Goal: Understand process/instructions: Learn how to perform a task or action

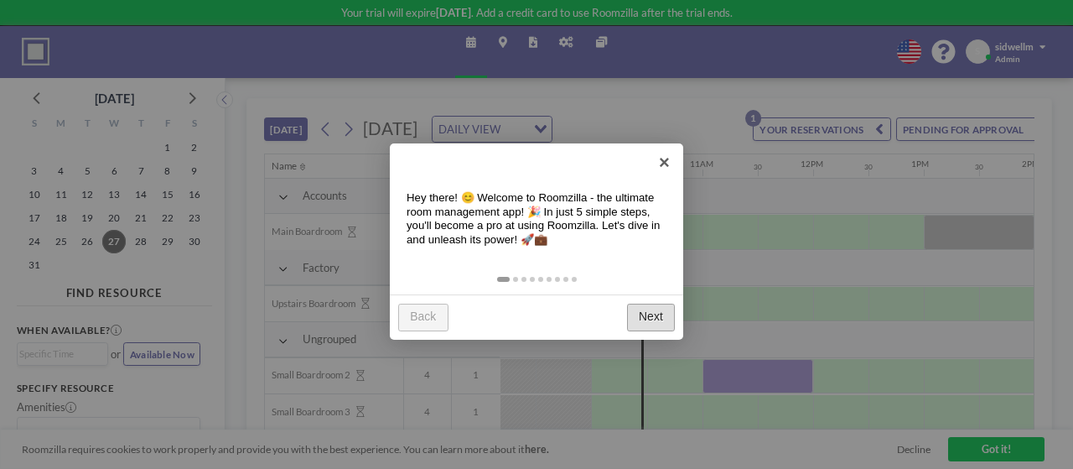
scroll to position [0, 1035]
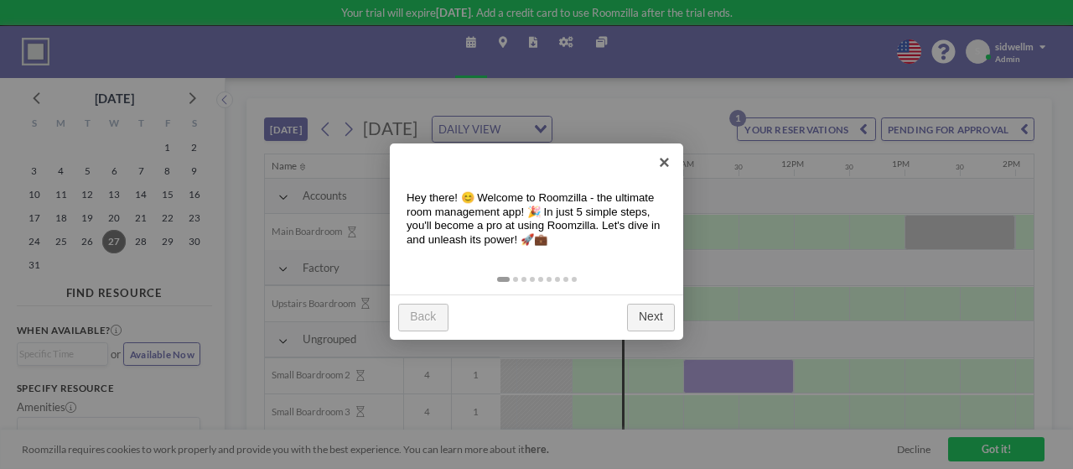
click at [669, 331] on div "Back Next" at bounding box center [536, 316] width 293 height 45
click at [659, 309] on link "Next" at bounding box center [651, 317] width 48 height 28
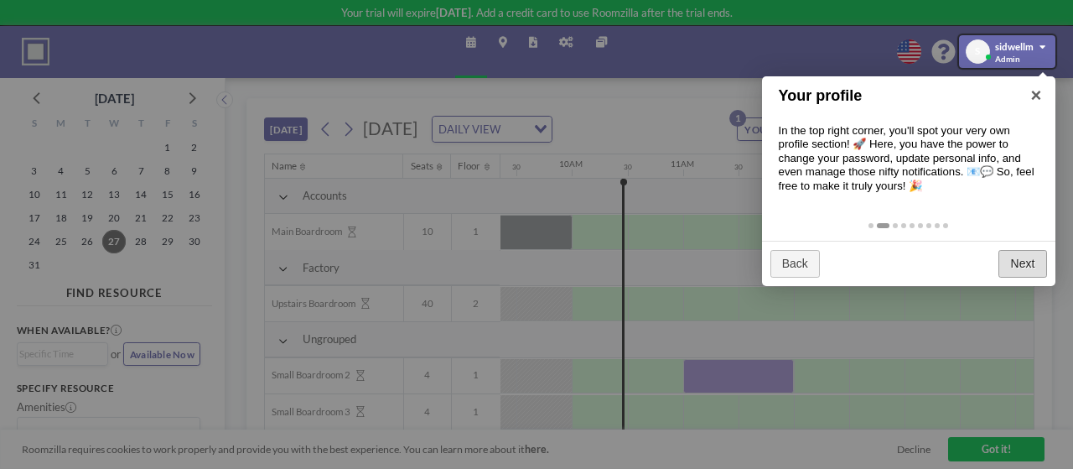
drag, startPoint x: 1036, startPoint y: 244, endPoint x: 1028, endPoint y: 249, distance: 9.8
click at [1033, 246] on div "Back Next" at bounding box center [908, 263] width 293 height 45
click at [1026, 255] on link "Next" at bounding box center [1022, 264] width 48 height 28
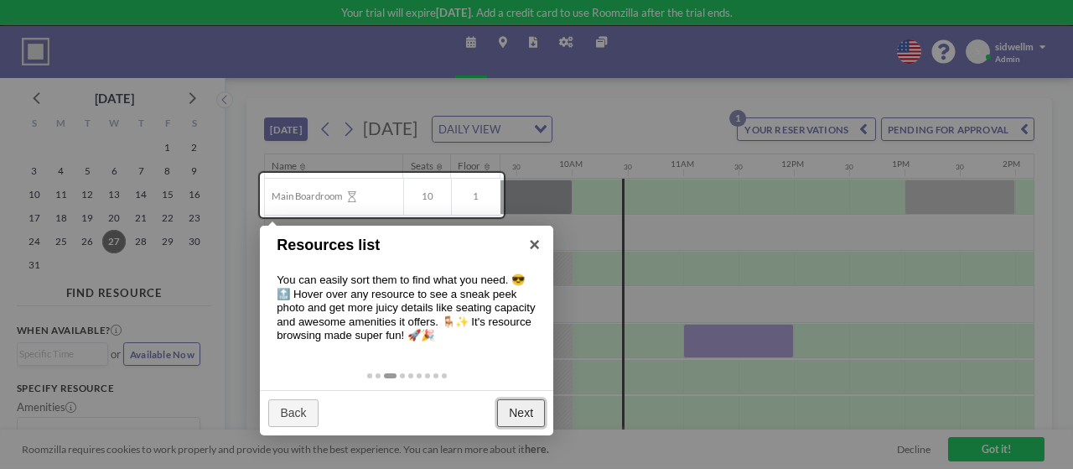
click at [517, 412] on link "Next" at bounding box center [521, 413] width 48 height 28
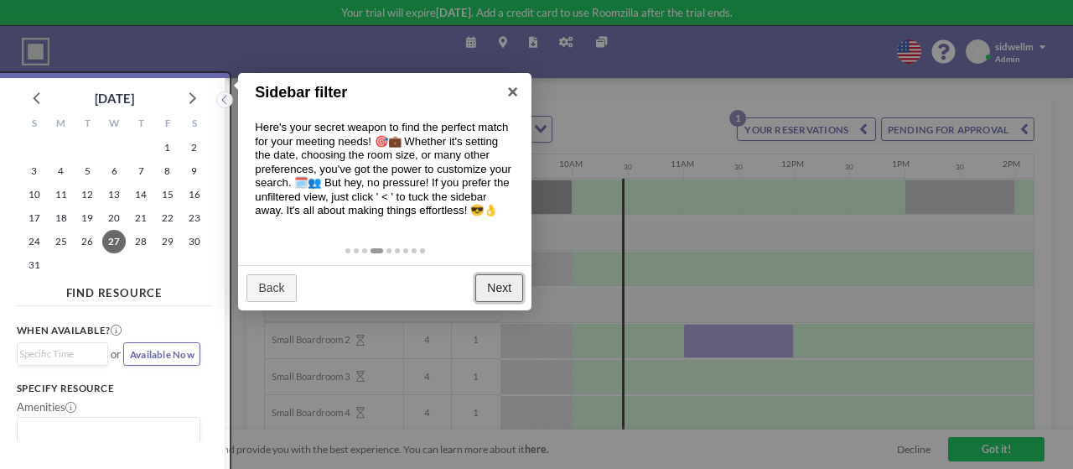
scroll to position [4, 0]
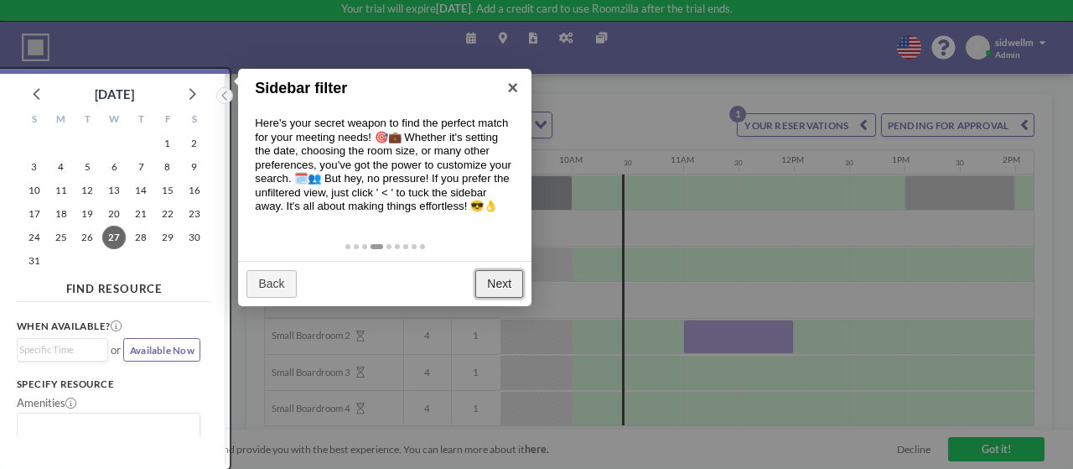
click at [493, 279] on link "Next" at bounding box center [499, 284] width 48 height 28
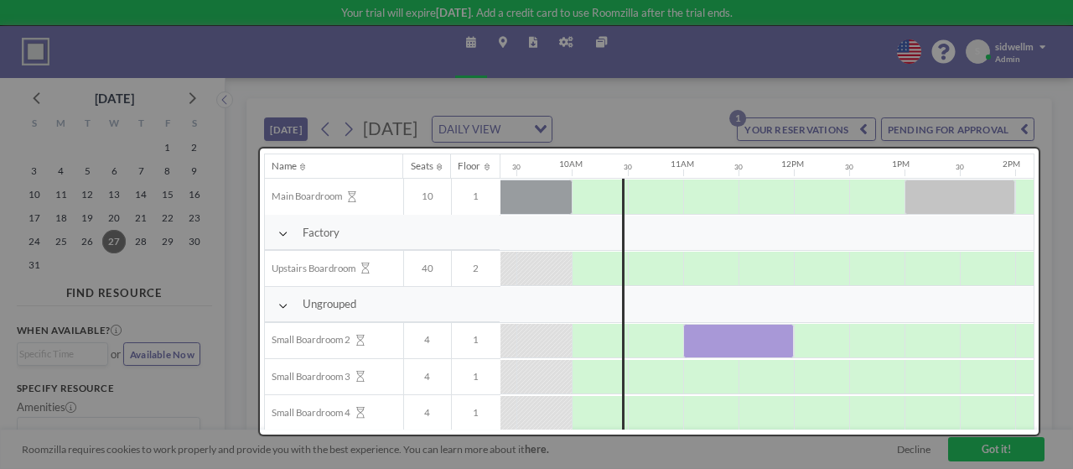
scroll to position [0, 0]
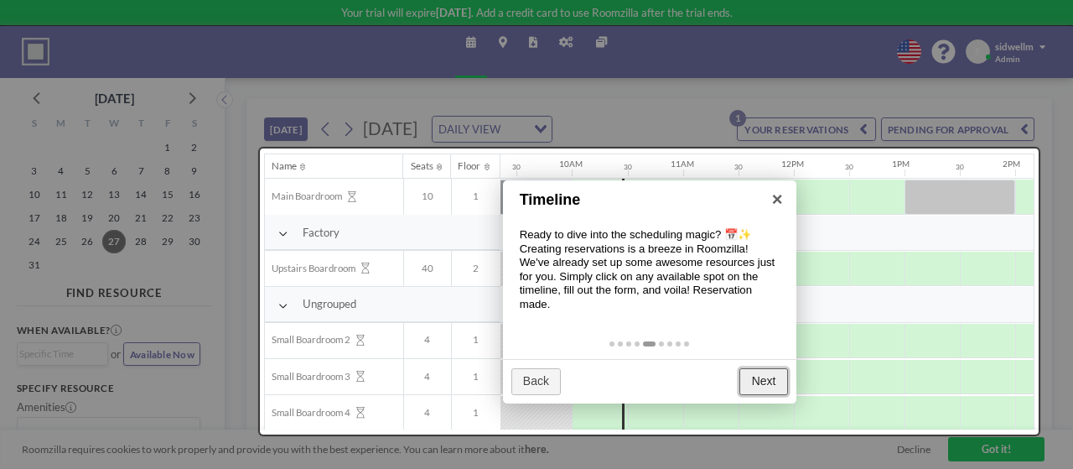
click at [750, 375] on link "Next" at bounding box center [763, 382] width 48 height 28
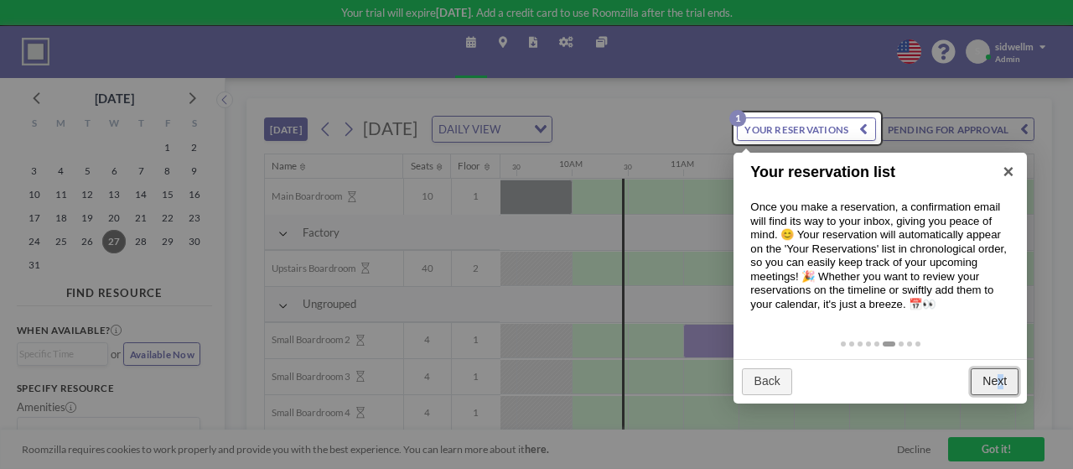
click at [1000, 376] on link "Next" at bounding box center [995, 382] width 48 height 28
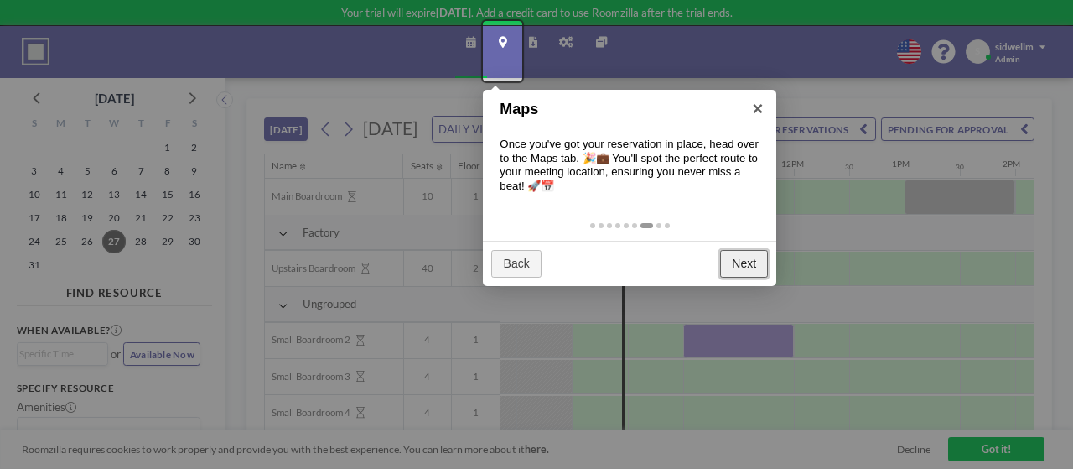
click at [717, 274] on div "Back Next" at bounding box center [629, 263] width 293 height 45
drag, startPoint x: 715, startPoint y: 272, endPoint x: 737, endPoint y: 259, distance: 25.6
click at [717, 269] on div "Back Next" at bounding box center [629, 263] width 293 height 45
click at [734, 262] on link "Next" at bounding box center [744, 264] width 48 height 28
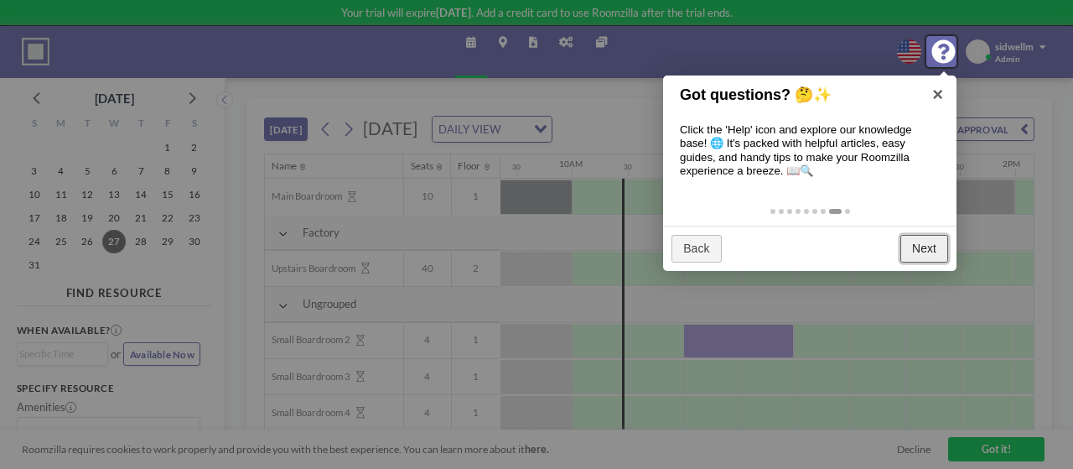
click at [945, 251] on link "Next" at bounding box center [924, 249] width 48 height 28
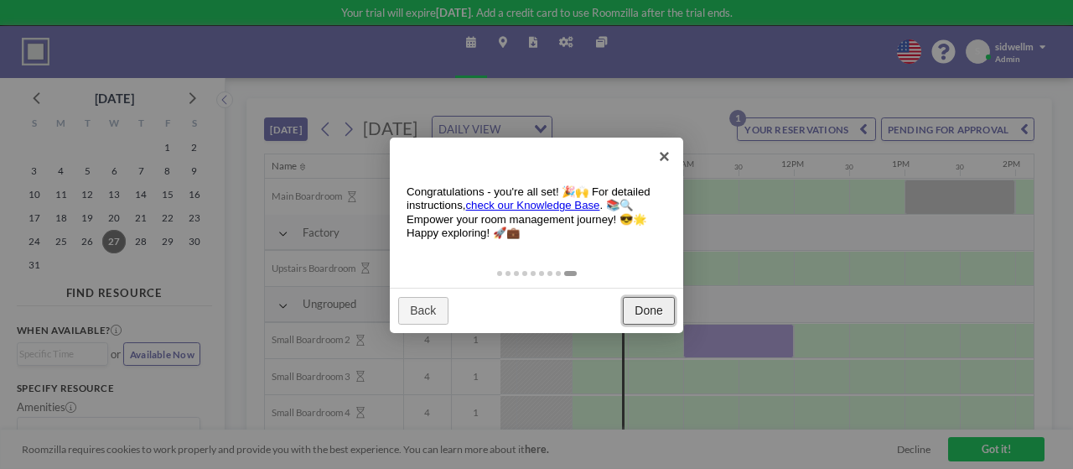
click at [657, 298] on link "Done" at bounding box center [649, 311] width 52 height 28
